Goal: Transaction & Acquisition: Purchase product/service

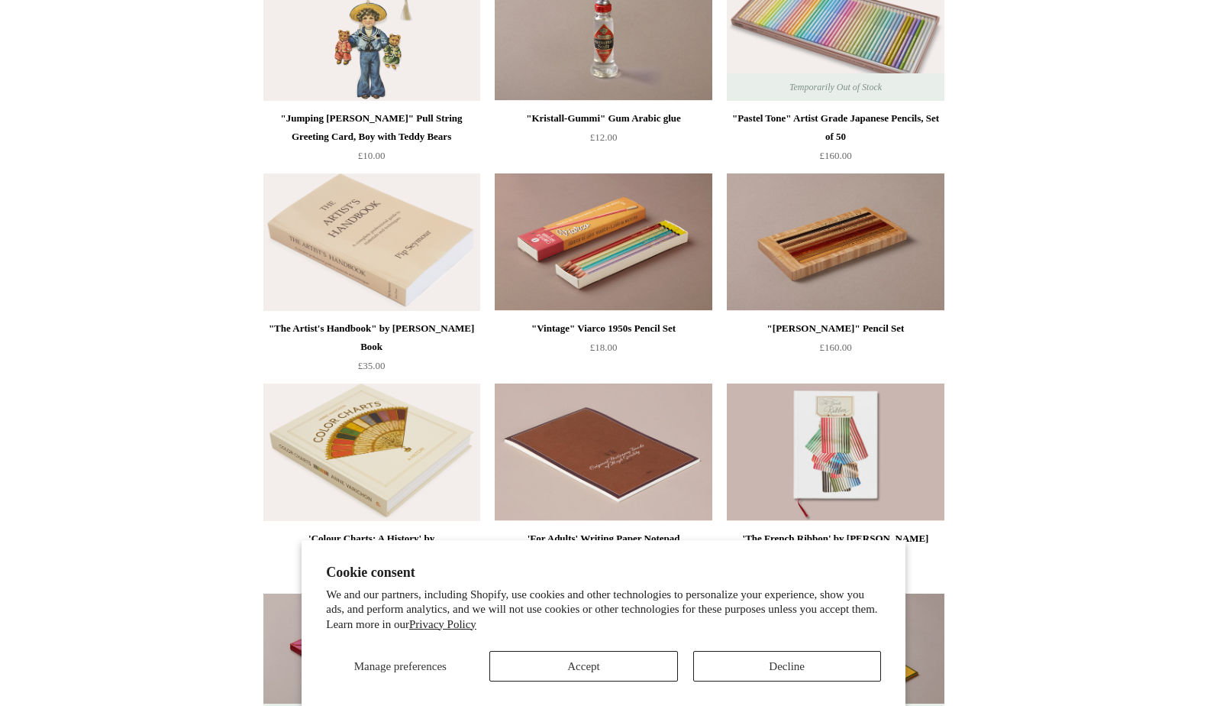
scroll to position [470, 0]
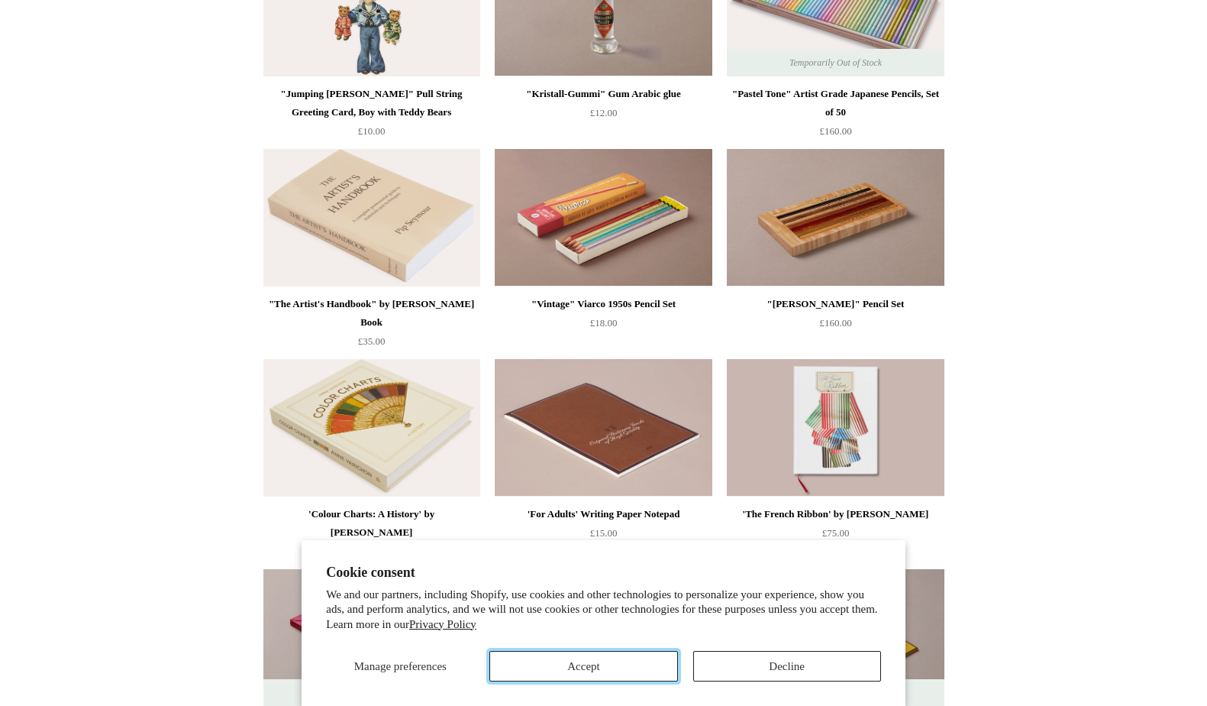
click at [605, 661] on button "Accept" at bounding box center [584, 666] width 188 height 31
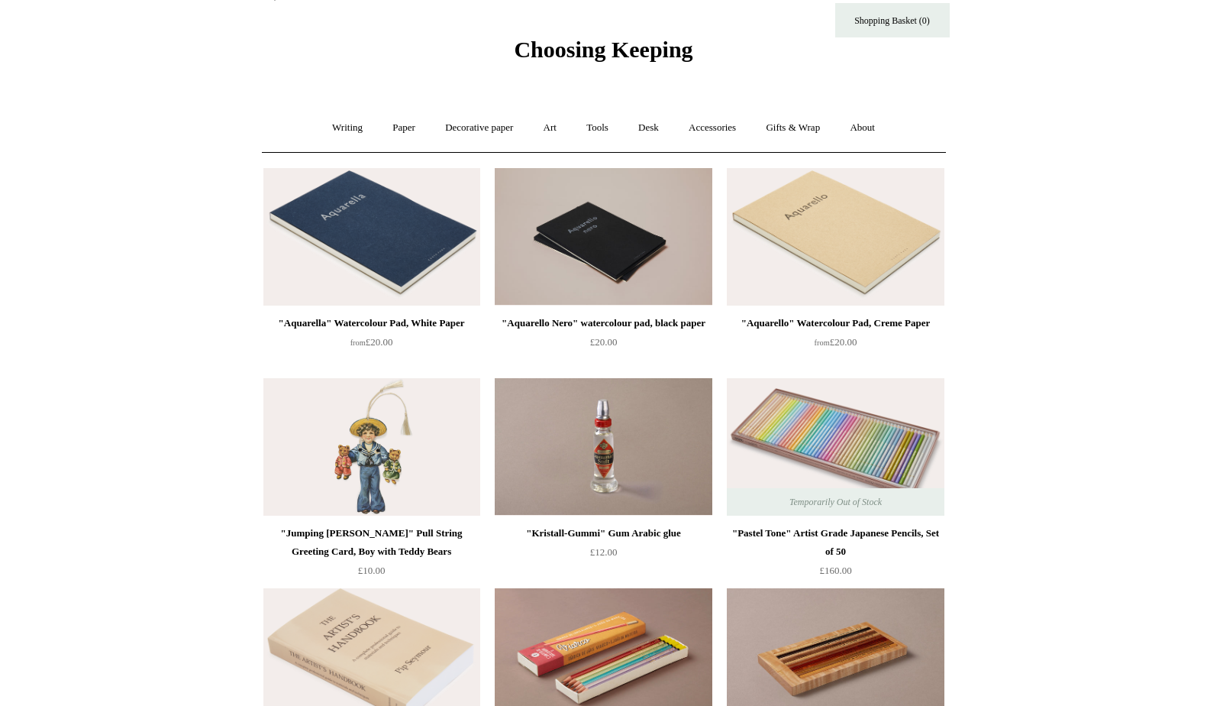
scroll to position [0, 0]
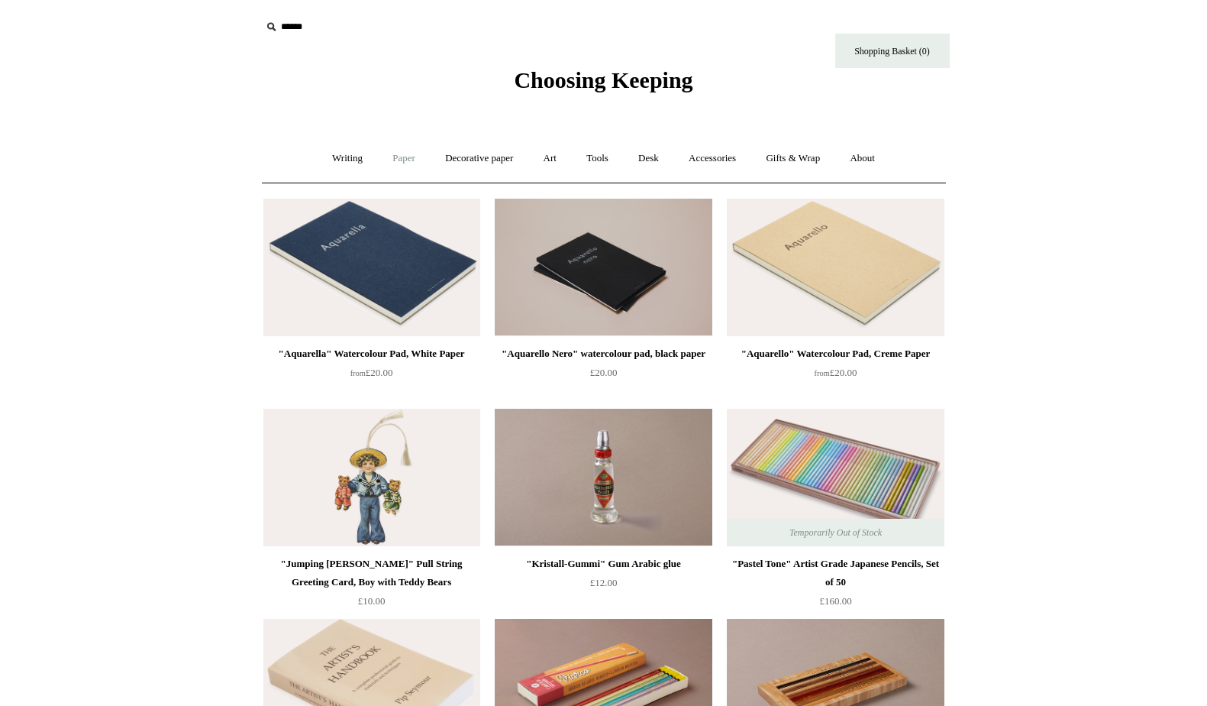
click at [400, 159] on link "Paper +" at bounding box center [404, 158] width 50 height 40
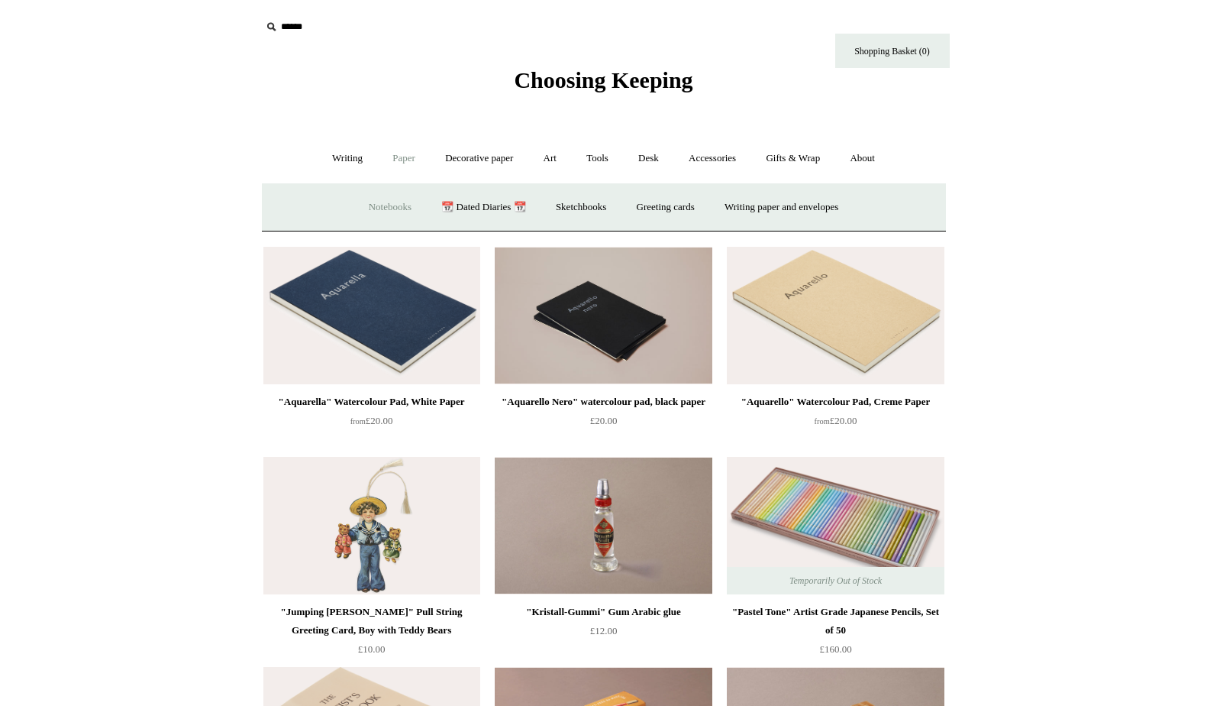
click at [380, 206] on link "Notebooks +" at bounding box center [390, 207] width 70 height 40
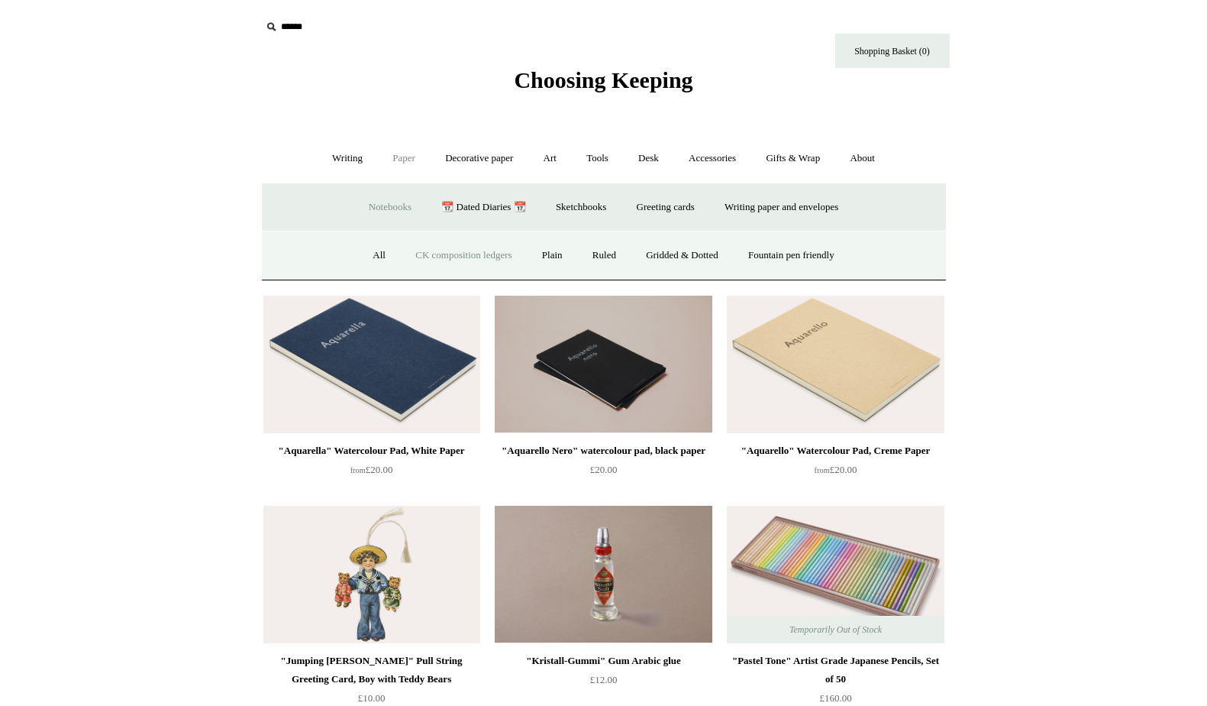
click at [442, 253] on link "CK composition ledgers" at bounding box center [464, 255] width 124 height 40
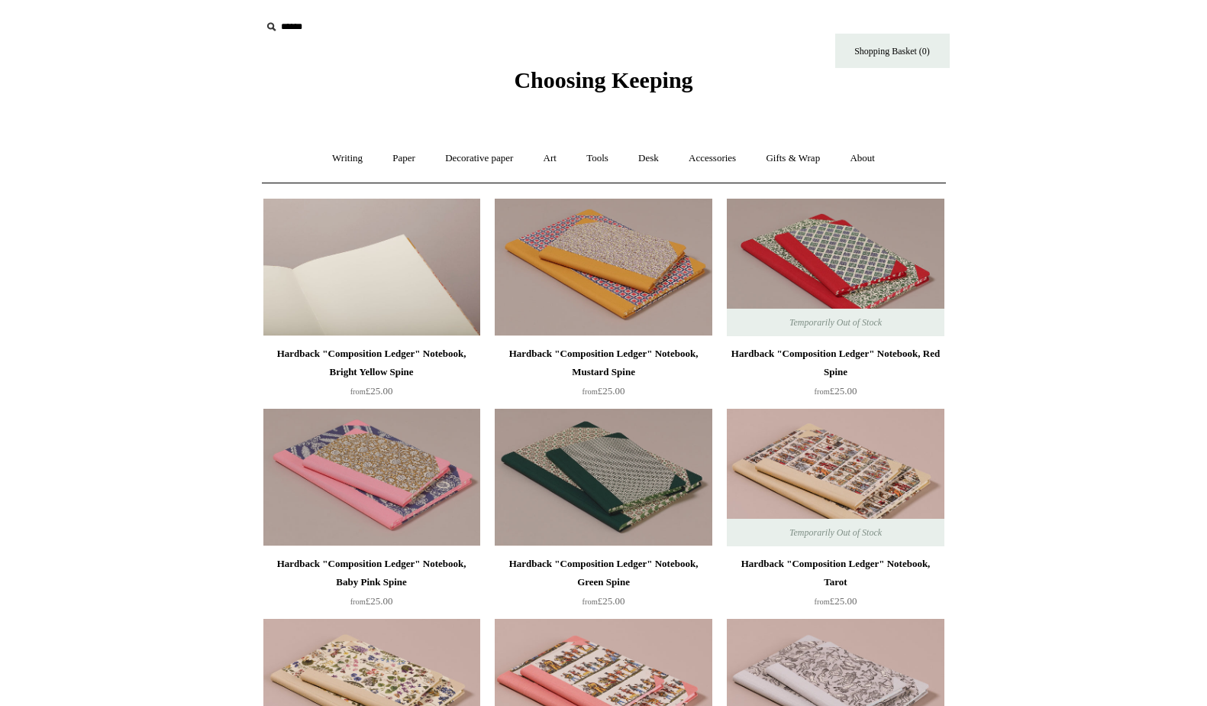
click at [370, 295] on img at bounding box center [371, 267] width 217 height 137
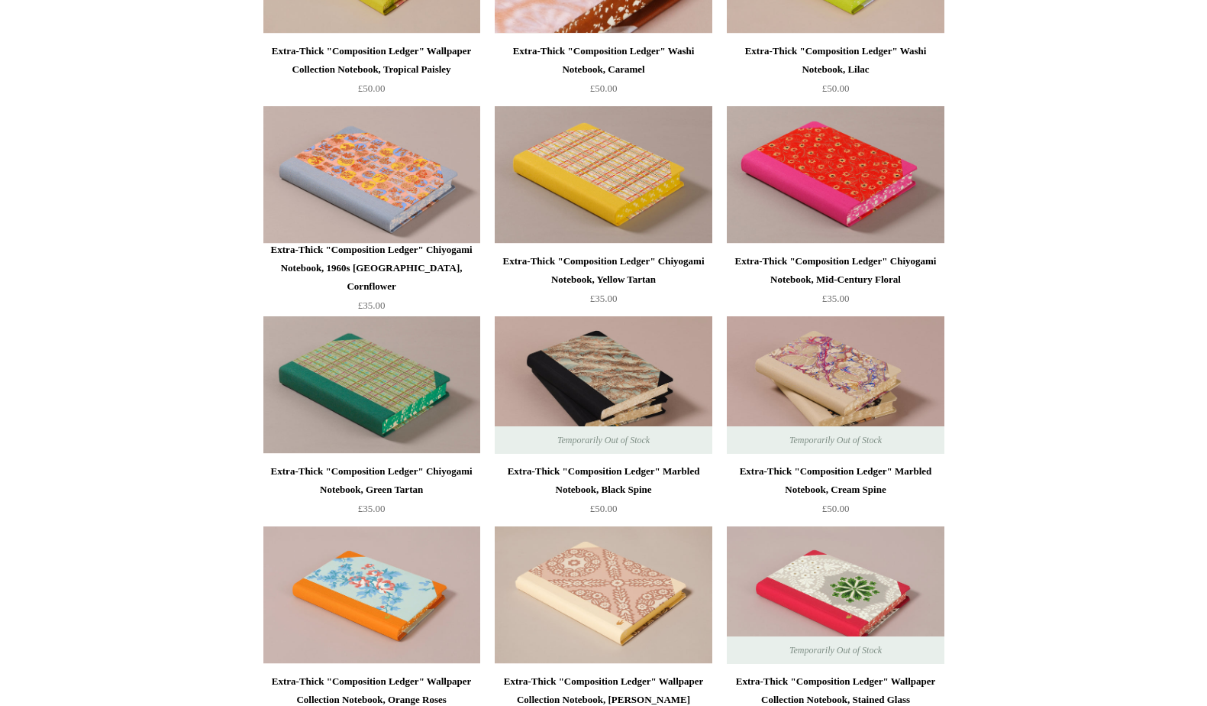
scroll to position [1564, 0]
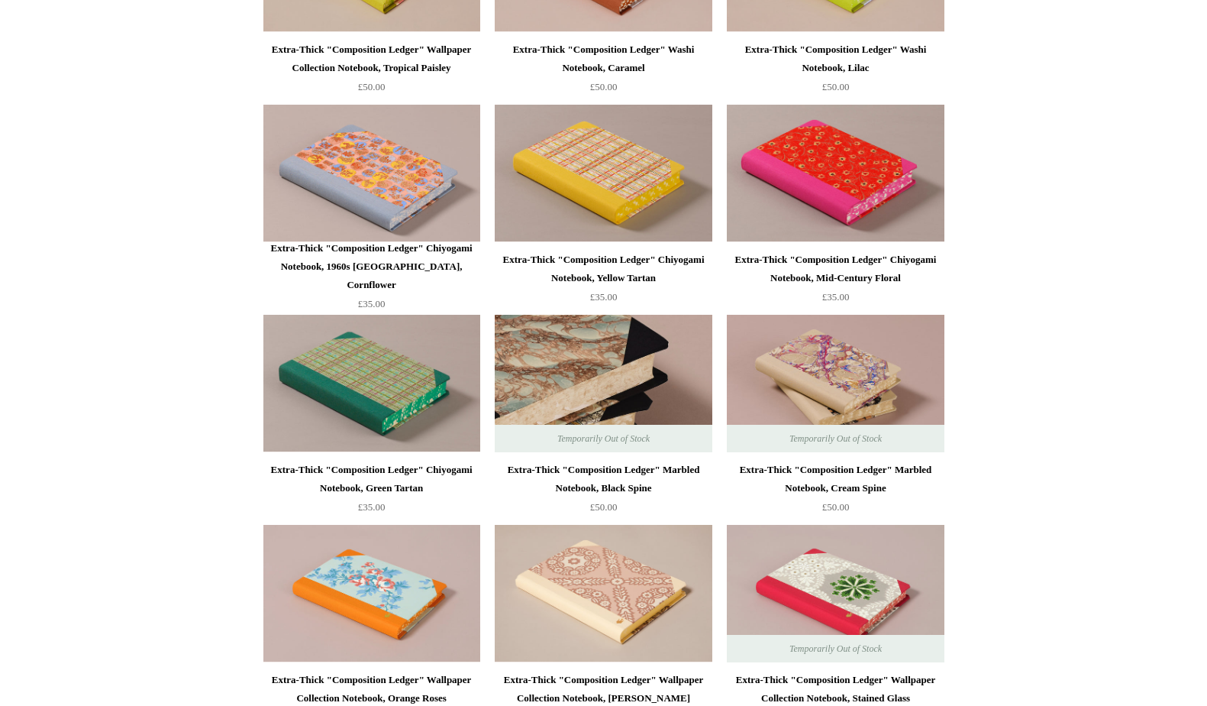
click at [582, 373] on img at bounding box center [603, 383] width 217 height 137
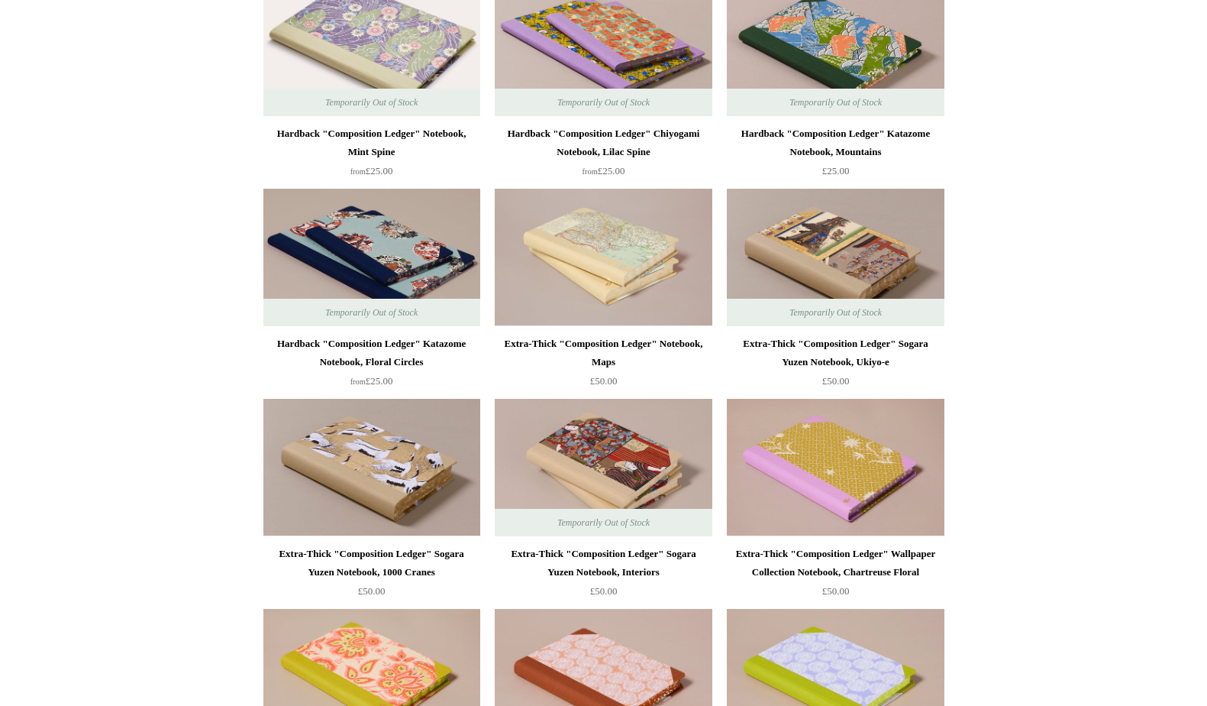
scroll to position [0, 0]
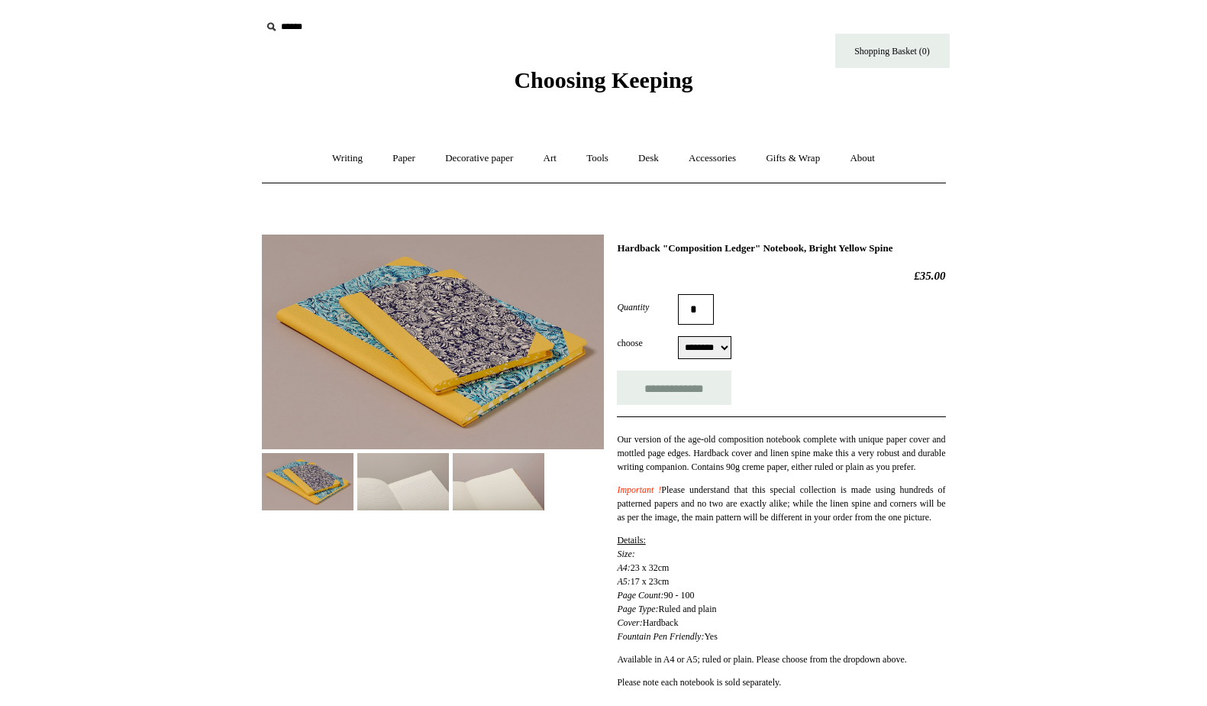
select select "********"
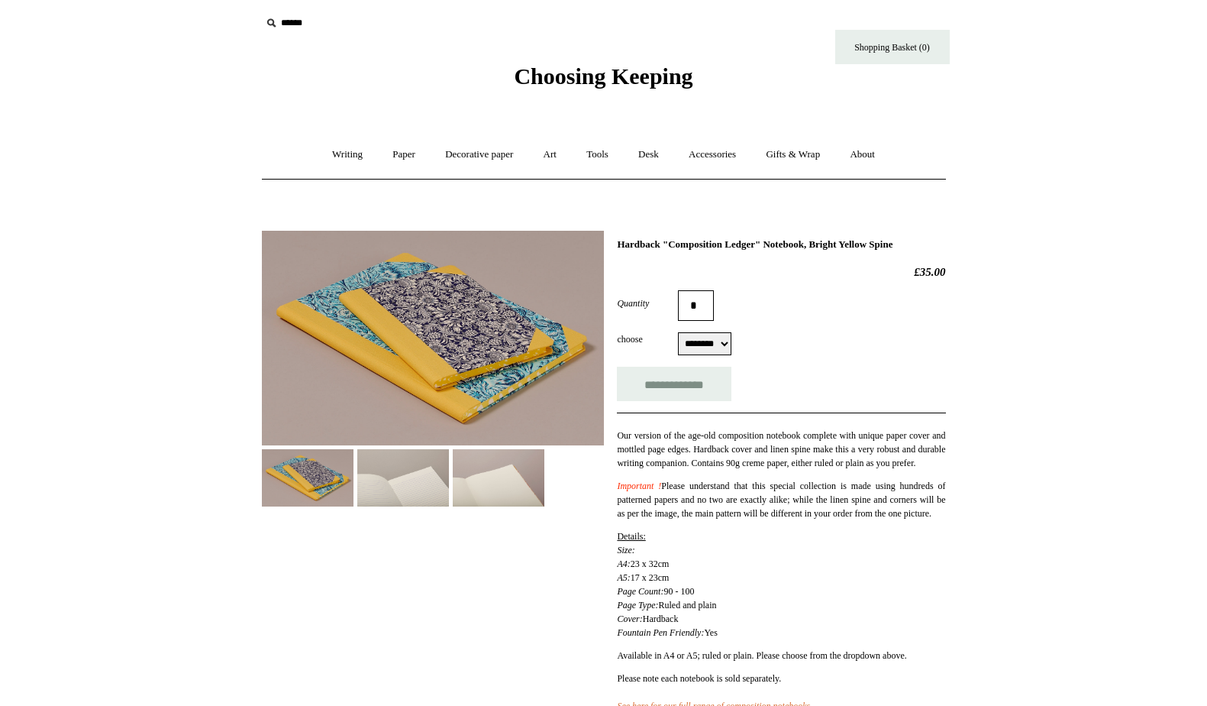
scroll to position [5, 0]
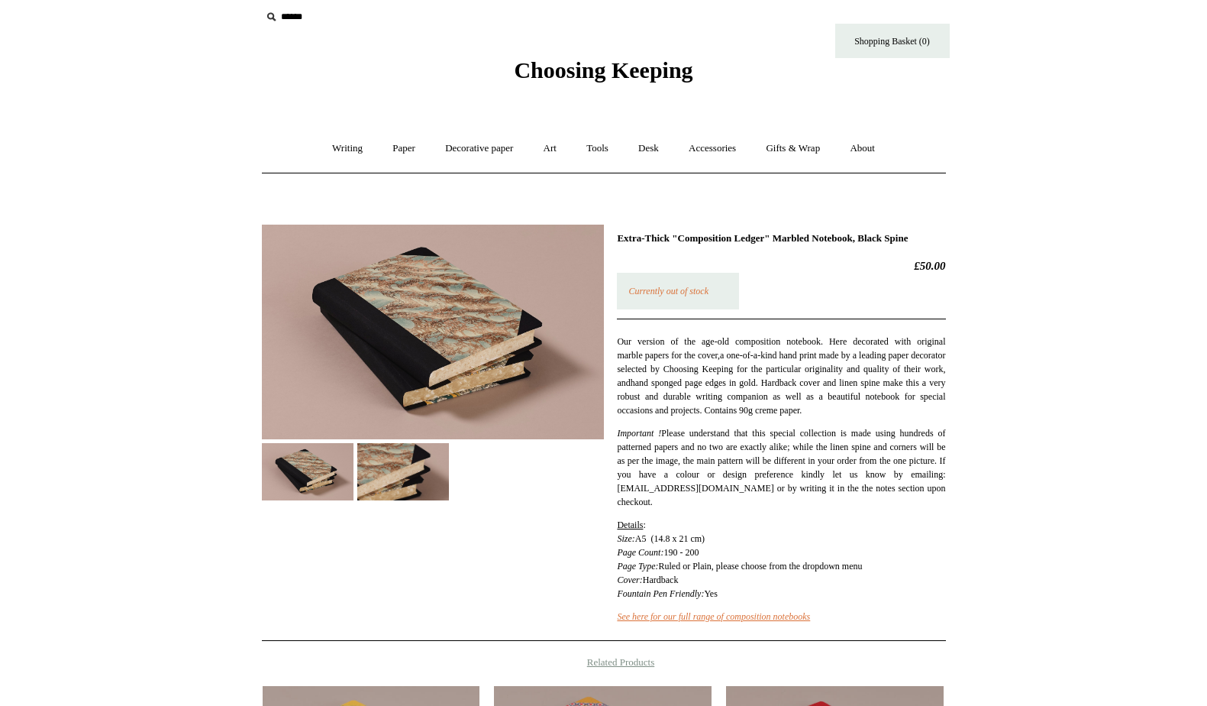
scroll to position [8, 0]
